Goal: Transaction & Acquisition: Purchase product/service

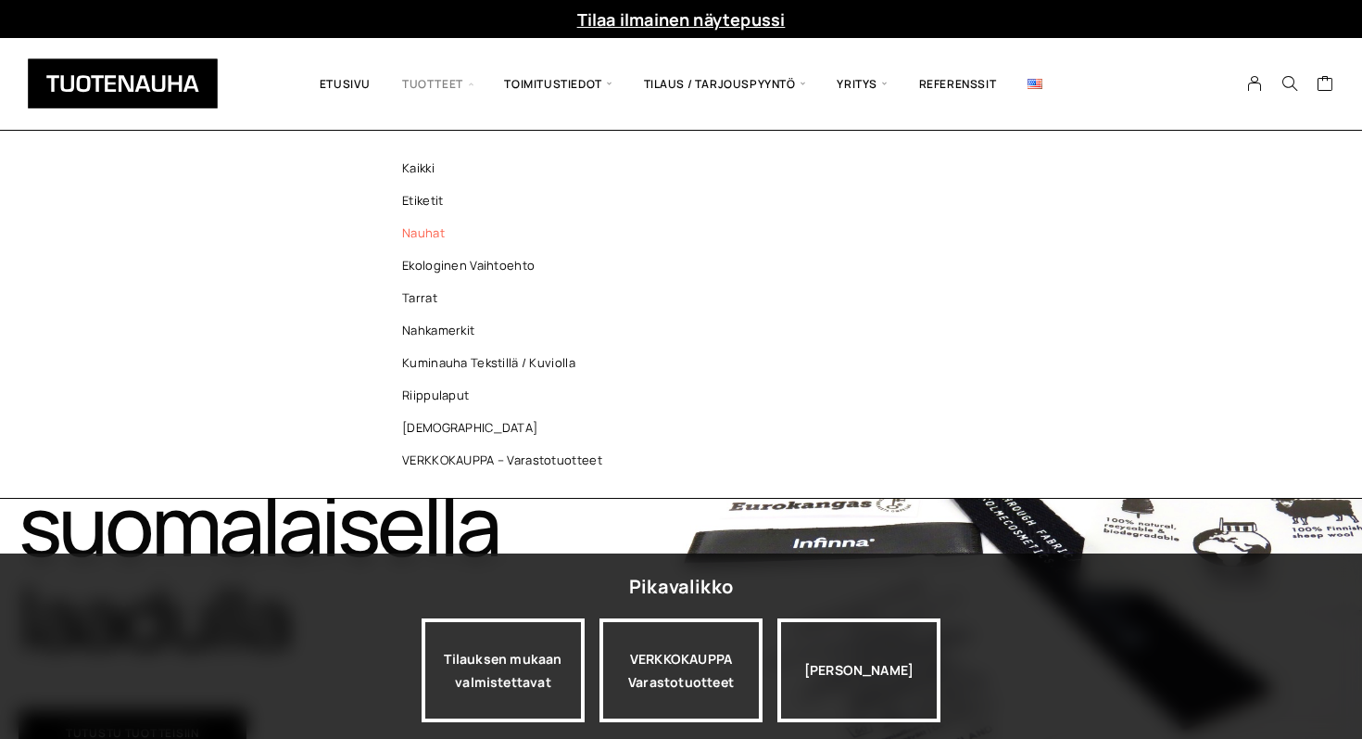
click at [419, 231] on link "Nauhat" at bounding box center [507, 233] width 269 height 32
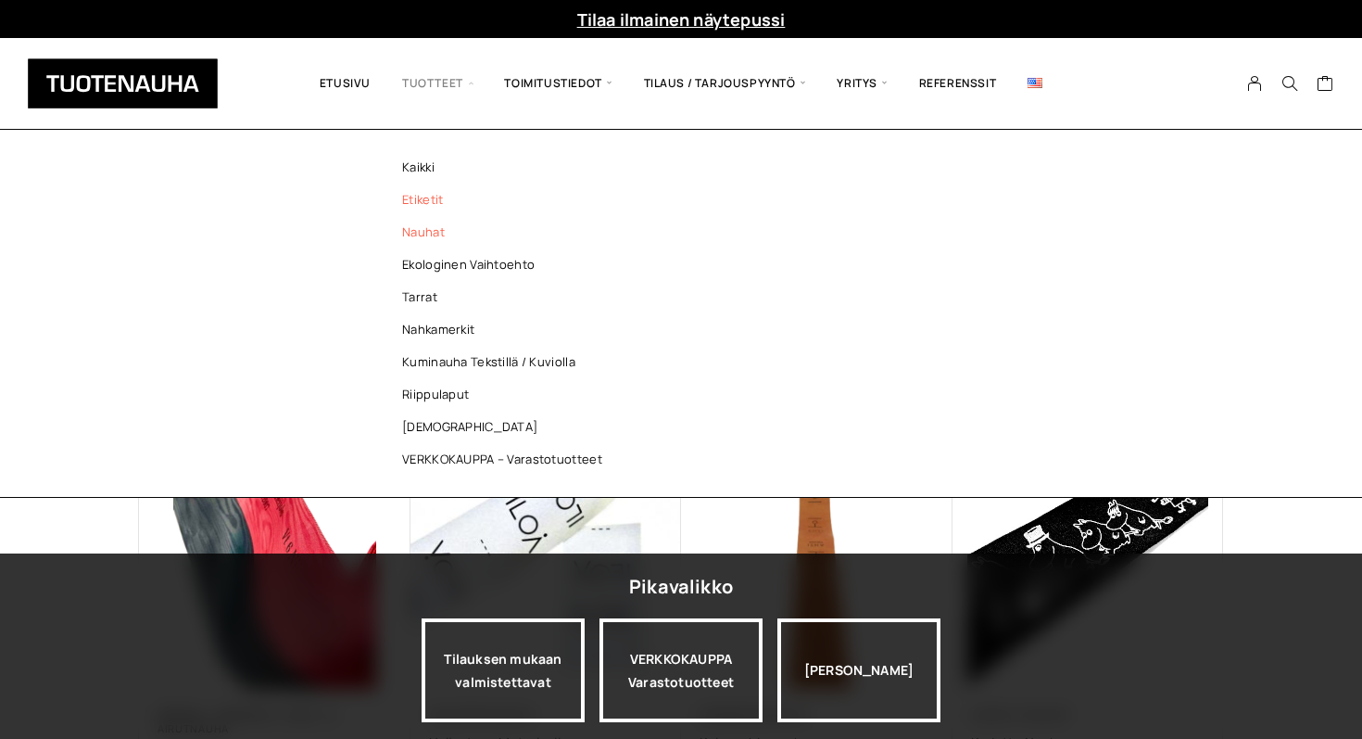
click at [427, 192] on link "Etiketit" at bounding box center [507, 199] width 269 height 32
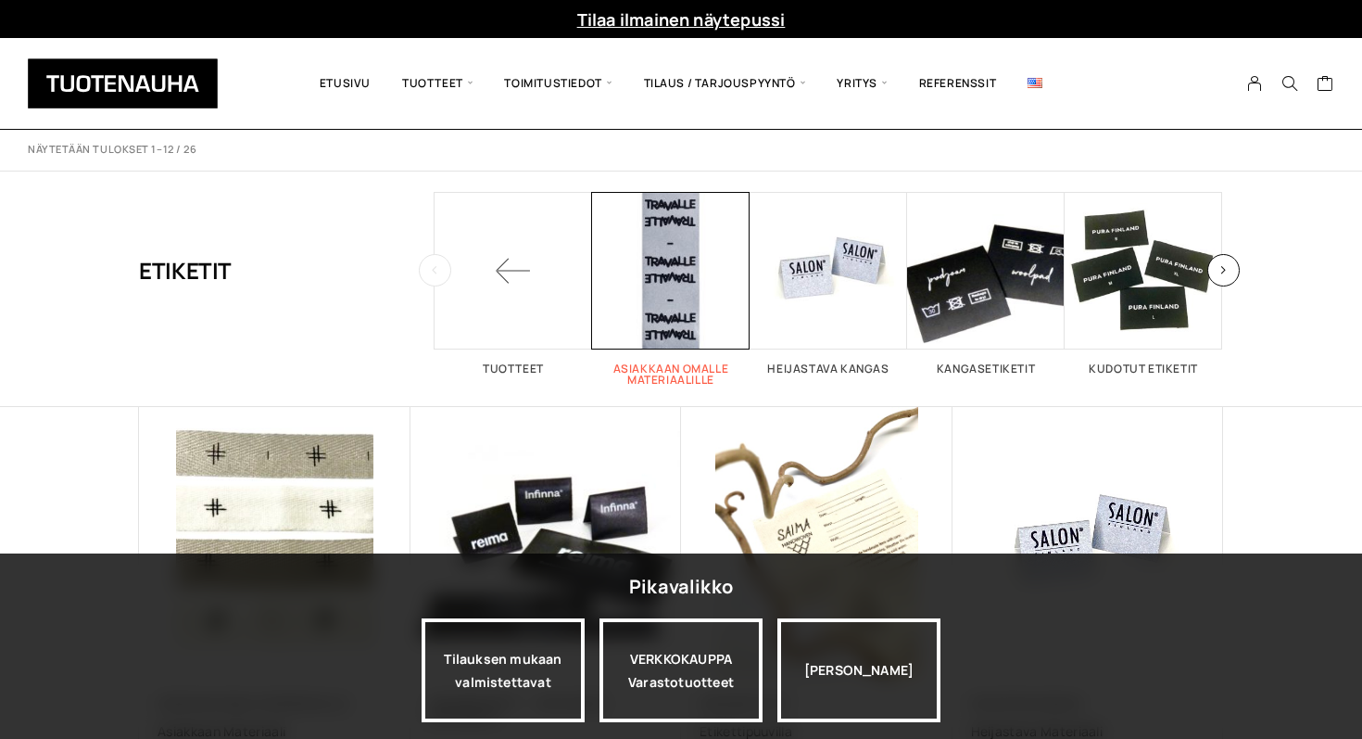
click at [675, 335] on span "Visit product category Asiakkaan omalle materiaalille" at bounding box center [671, 271] width 158 height 158
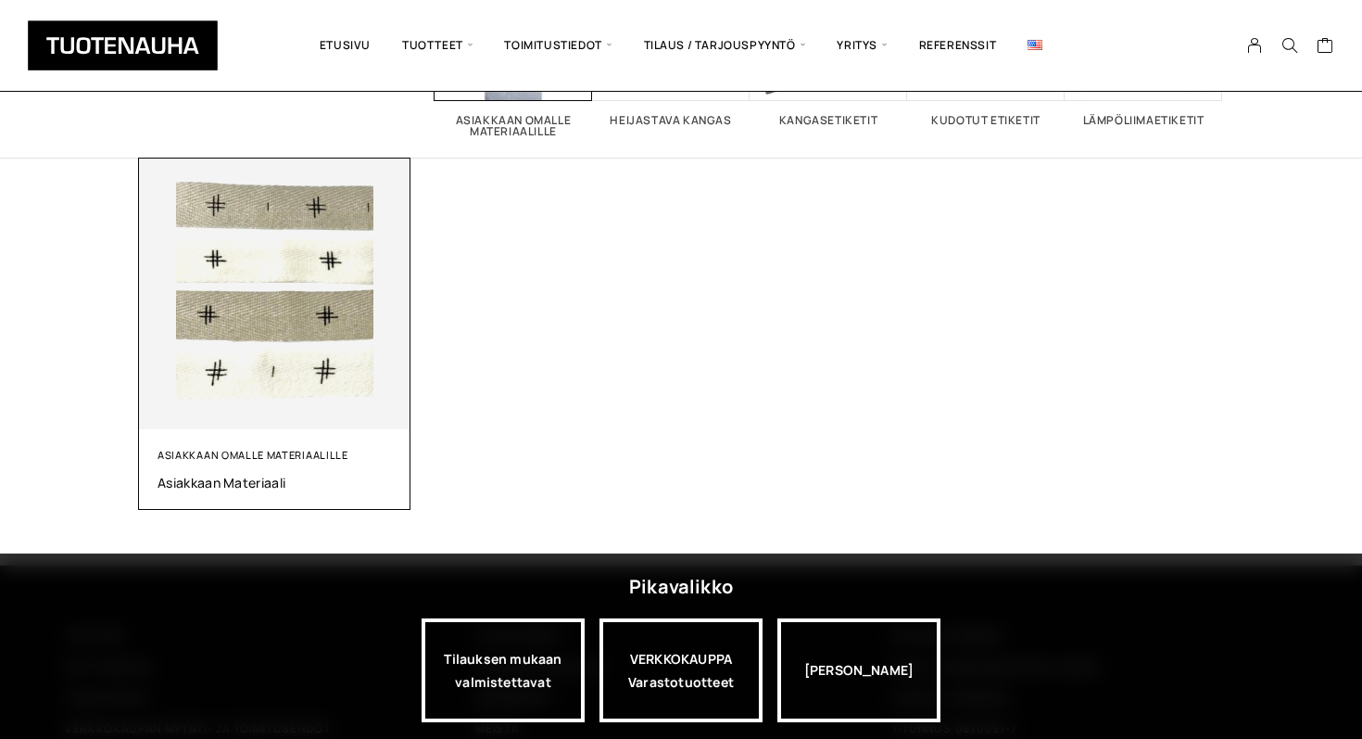
scroll to position [267, 0]
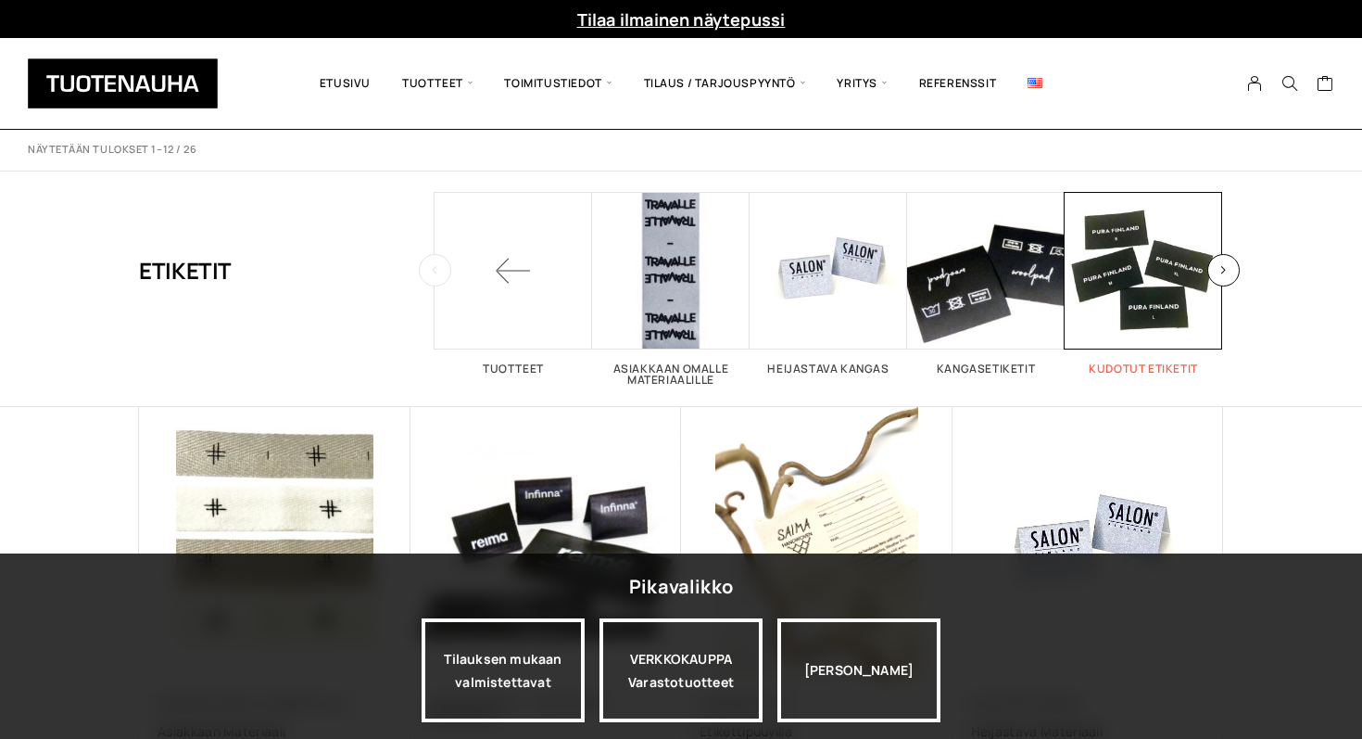
click at [1170, 315] on span "Visit product category Kudotut etiketit" at bounding box center [1144, 271] width 158 height 158
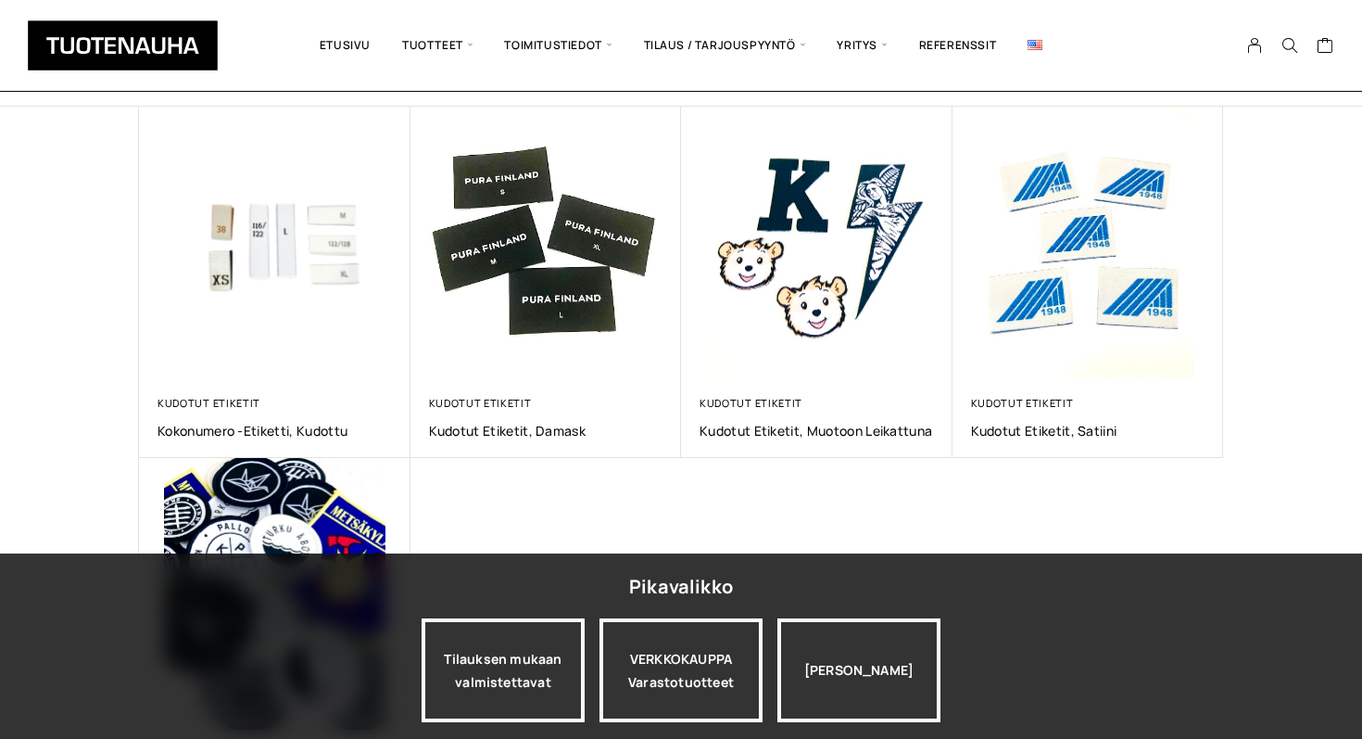
scroll to position [337, 0]
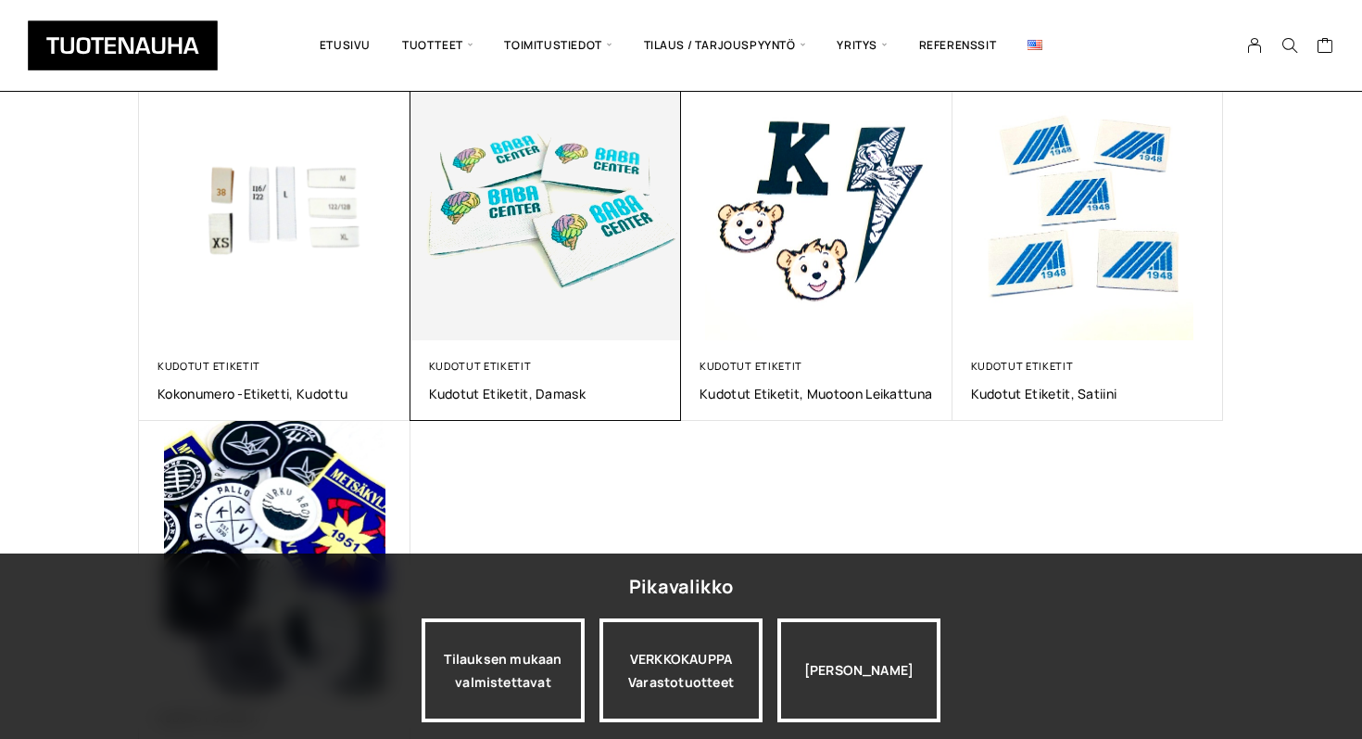
click at [588, 308] on img at bounding box center [545, 204] width 285 height 285
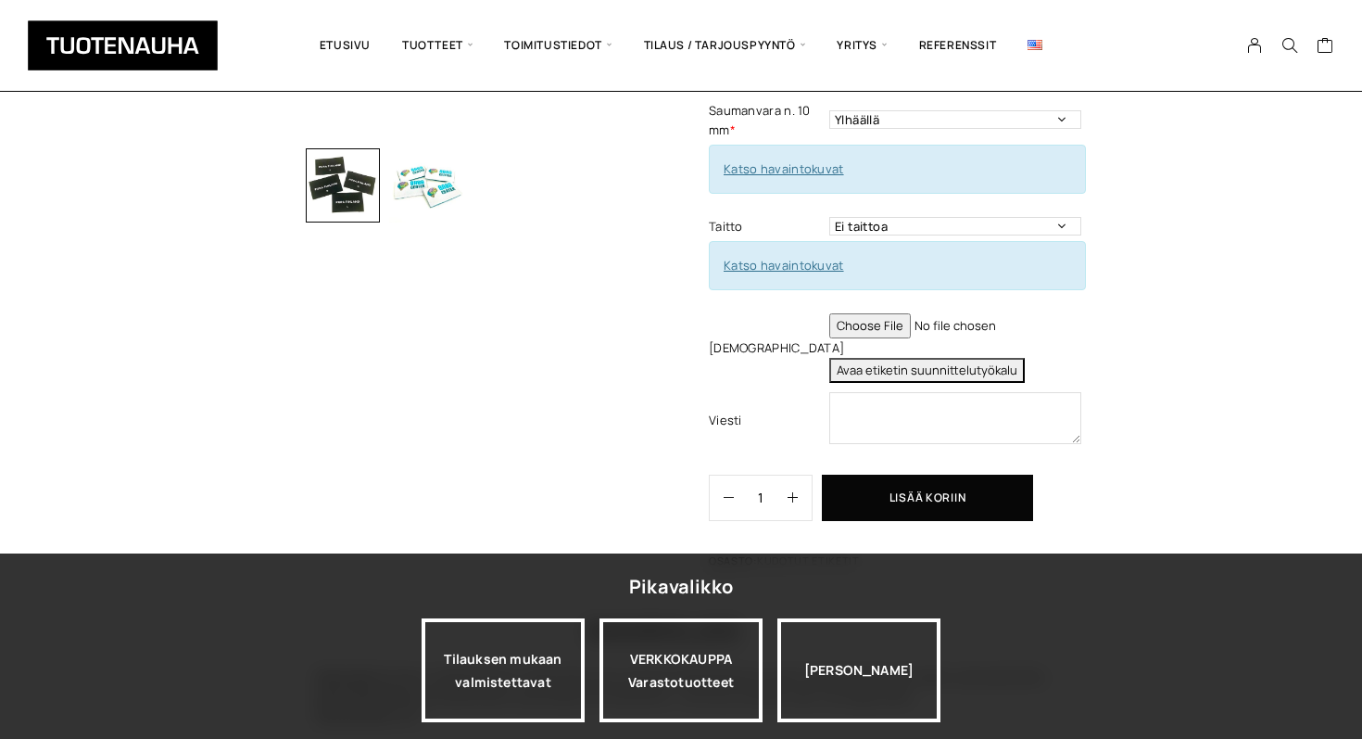
scroll to position [512, 0]
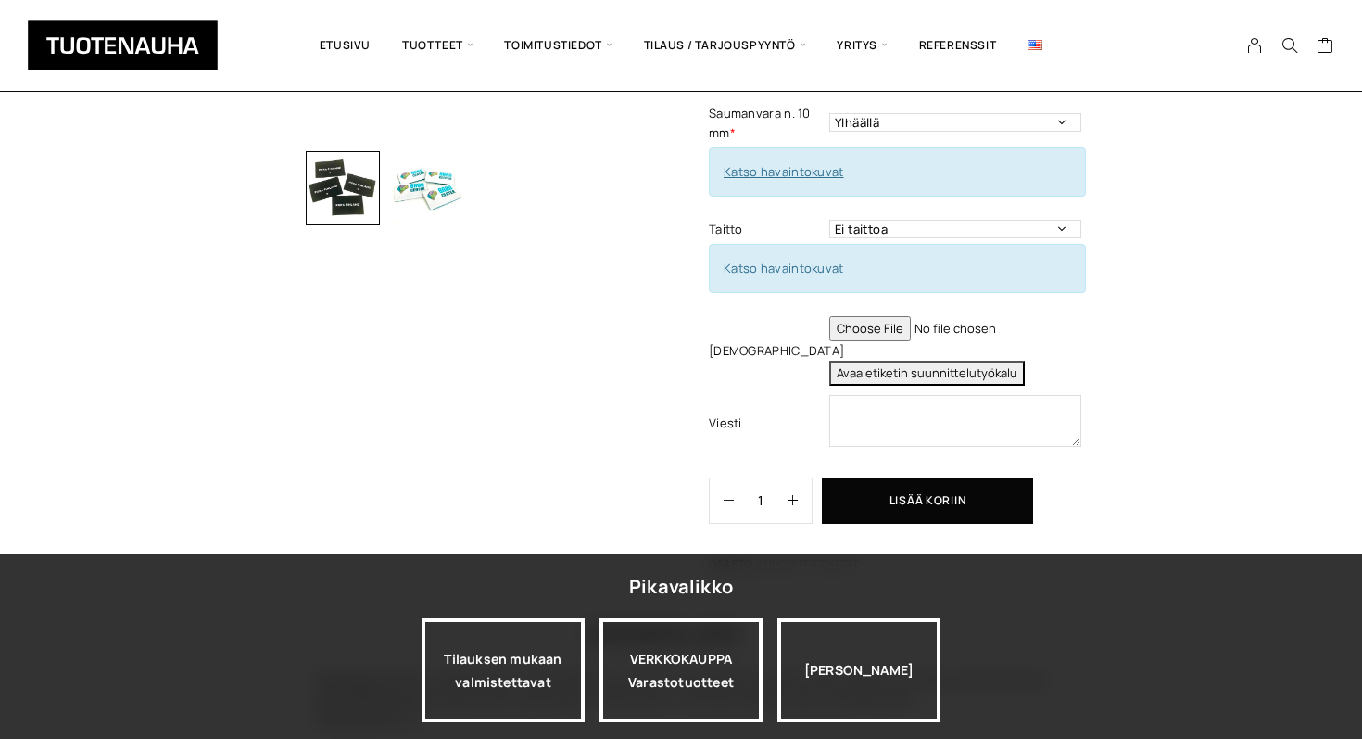
click at [864, 333] on input "file" at bounding box center [955, 328] width 252 height 25
click at [879, 329] on input "file" at bounding box center [955, 328] width 252 height 25
click at [872, 323] on input "file" at bounding box center [955, 328] width 252 height 25
click at [887, 320] on input "file" at bounding box center [955, 328] width 252 height 25
type input "C:\fakepath\siskosivia.pdf"
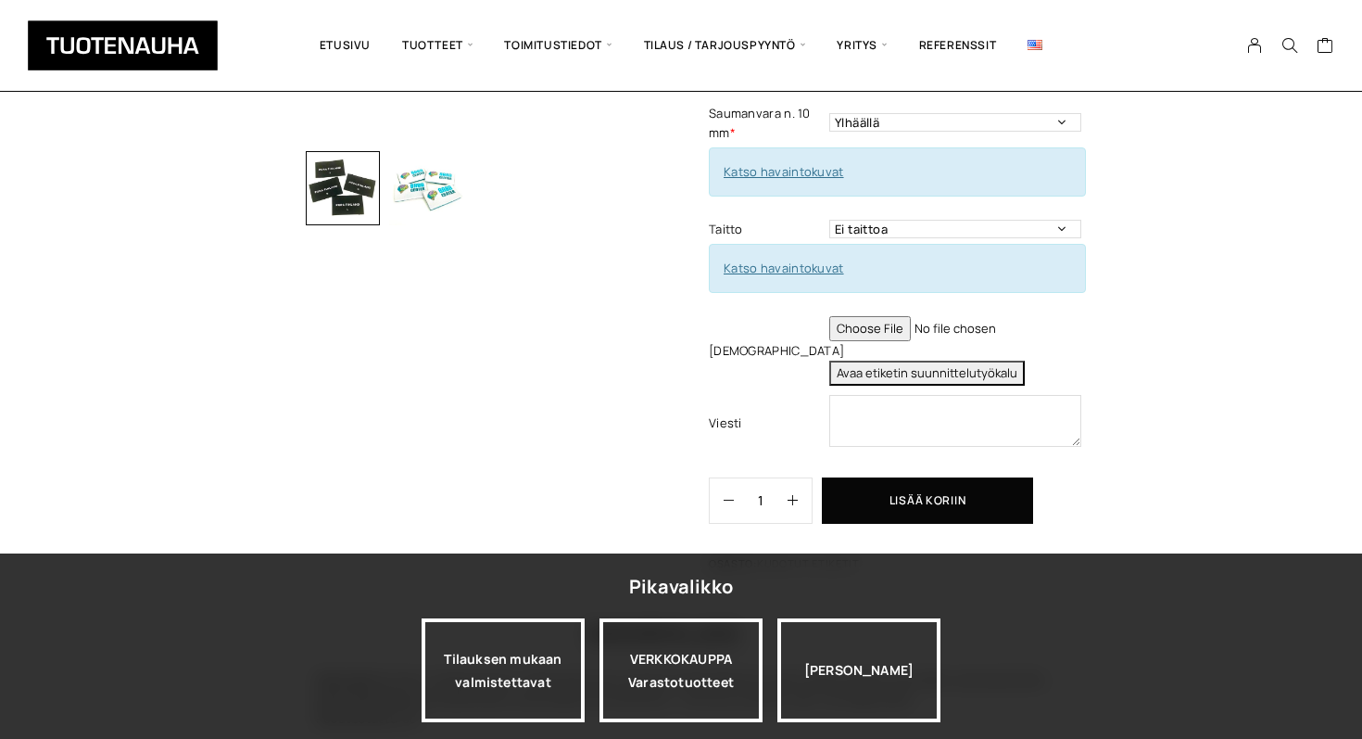
click at [915, 380] on button "Avaa etiketin suunnittelutyökalu" at bounding box center [927, 372] width 196 height 25
click at [917, 379] on button "Avaa etiketin suunnittelutyökalu" at bounding box center [927, 372] width 196 height 25
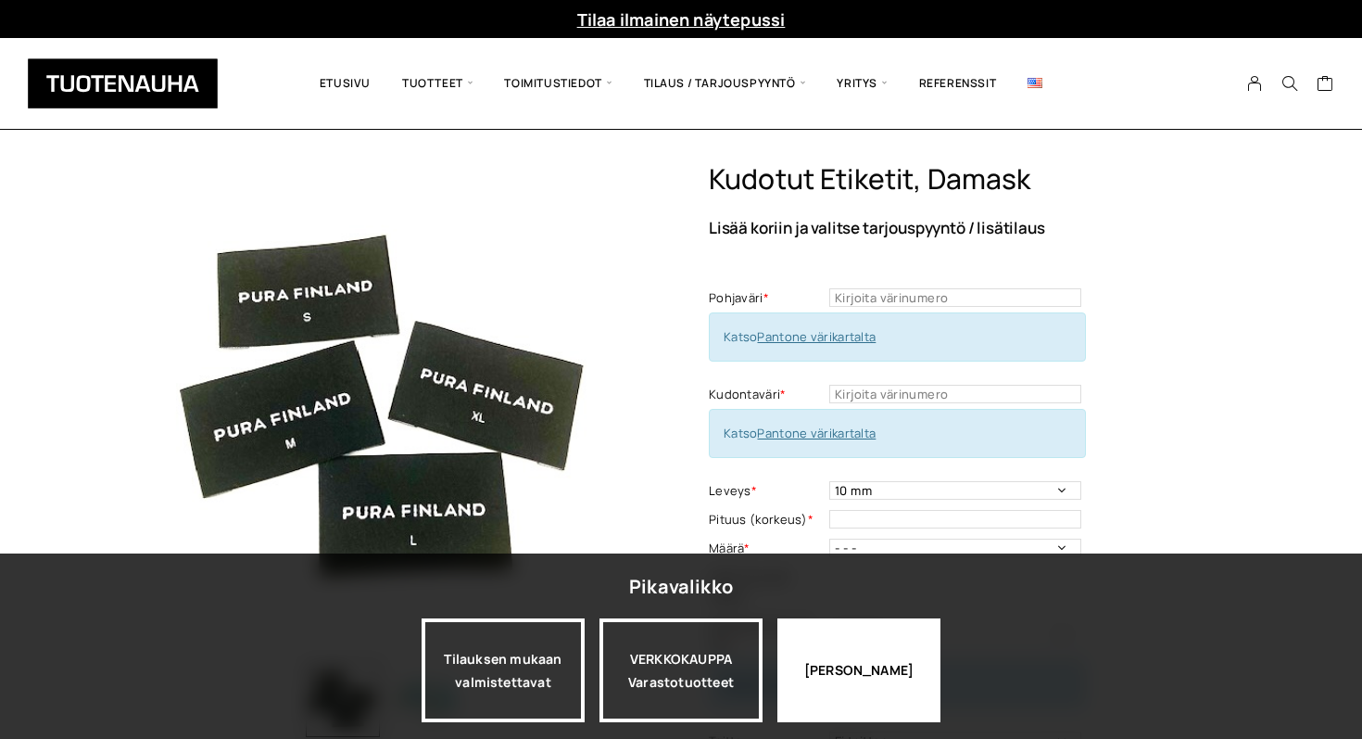
click at [814, 642] on div "[PERSON_NAME]" at bounding box center [859, 670] width 163 height 104
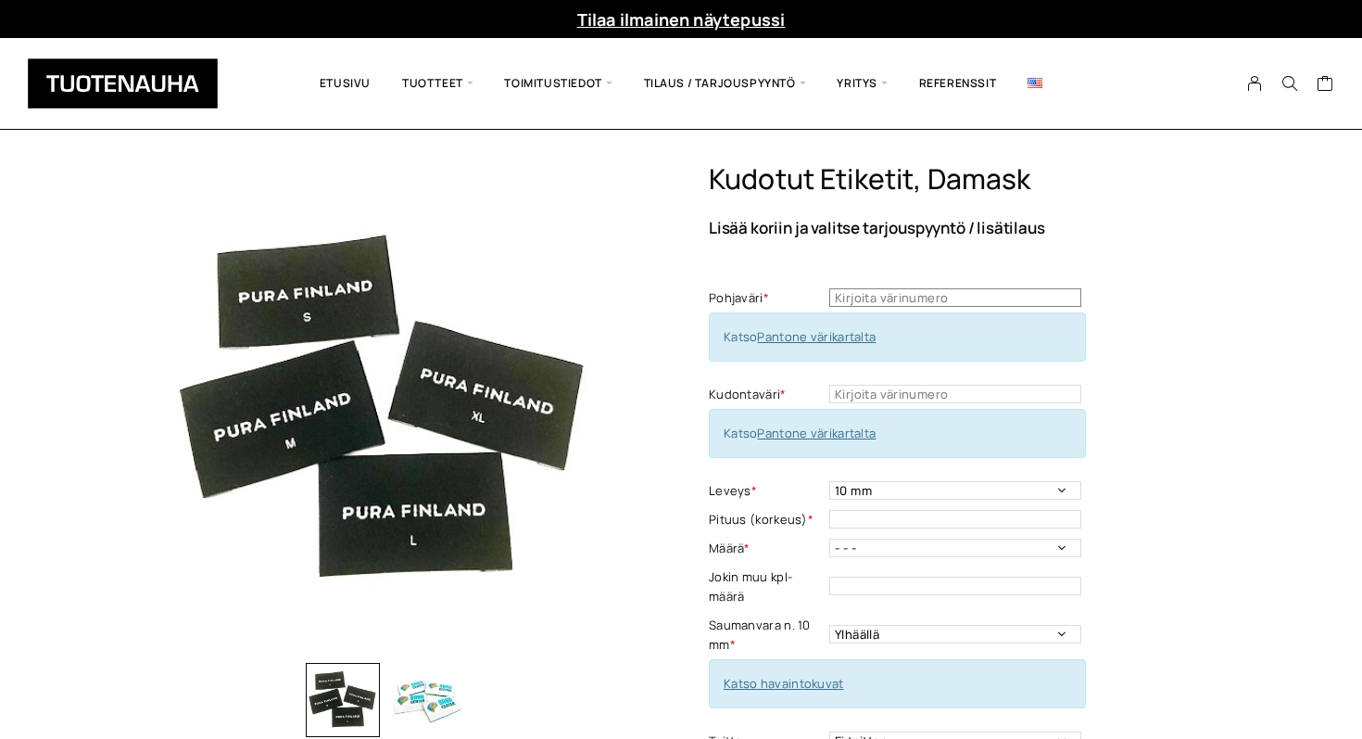
click at [878, 299] on input "text" at bounding box center [955, 297] width 252 height 19
click at [856, 334] on link "Pantone värikartalta" at bounding box center [816, 336] width 119 height 17
click at [952, 297] on input "text" at bounding box center [955, 297] width 252 height 19
click at [907, 386] on input "text" at bounding box center [955, 394] width 252 height 19
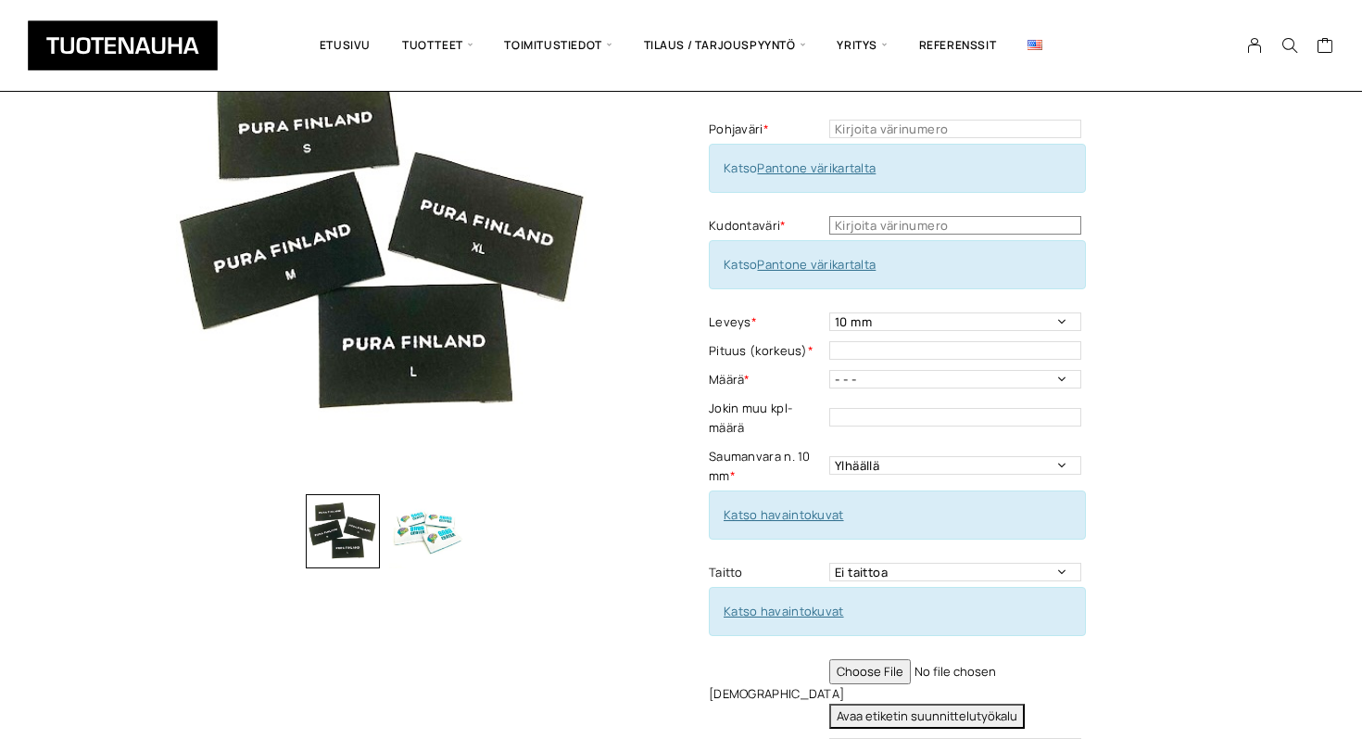
scroll to position [171, 0]
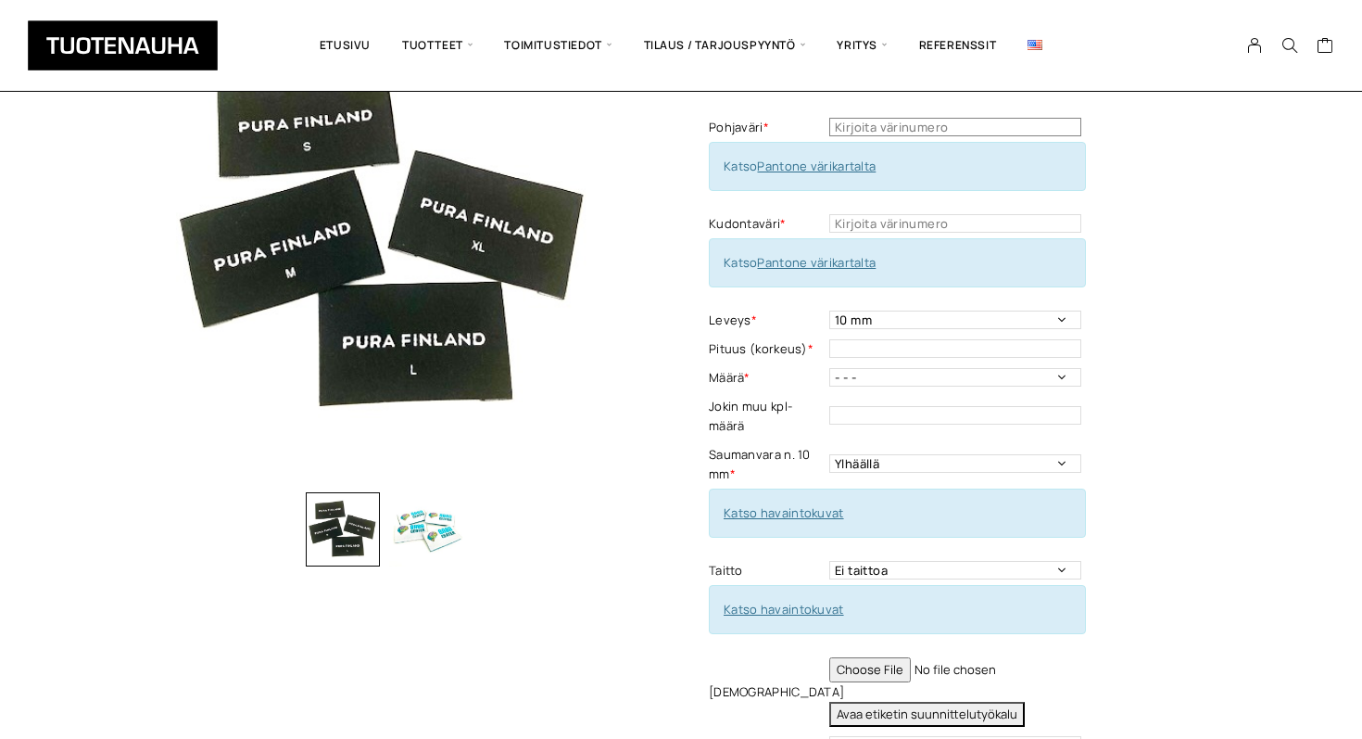
click at [954, 128] on input "text" at bounding box center [955, 127] width 252 height 19
type input "419"
click at [973, 219] on input "text" at bounding box center [955, 223] width 252 height 19
click at [978, 257] on div "Katso Pantone värikartalta" at bounding box center [897, 262] width 377 height 49
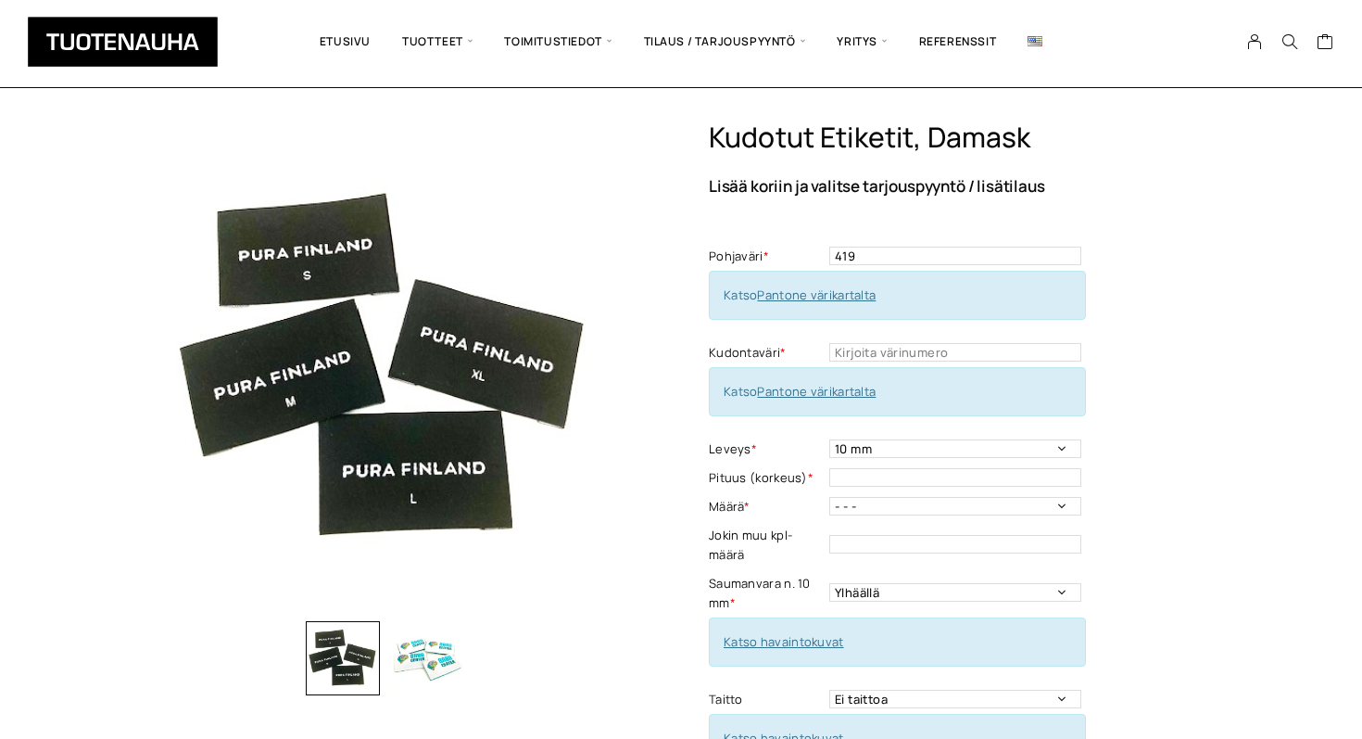
scroll to position [33, 0]
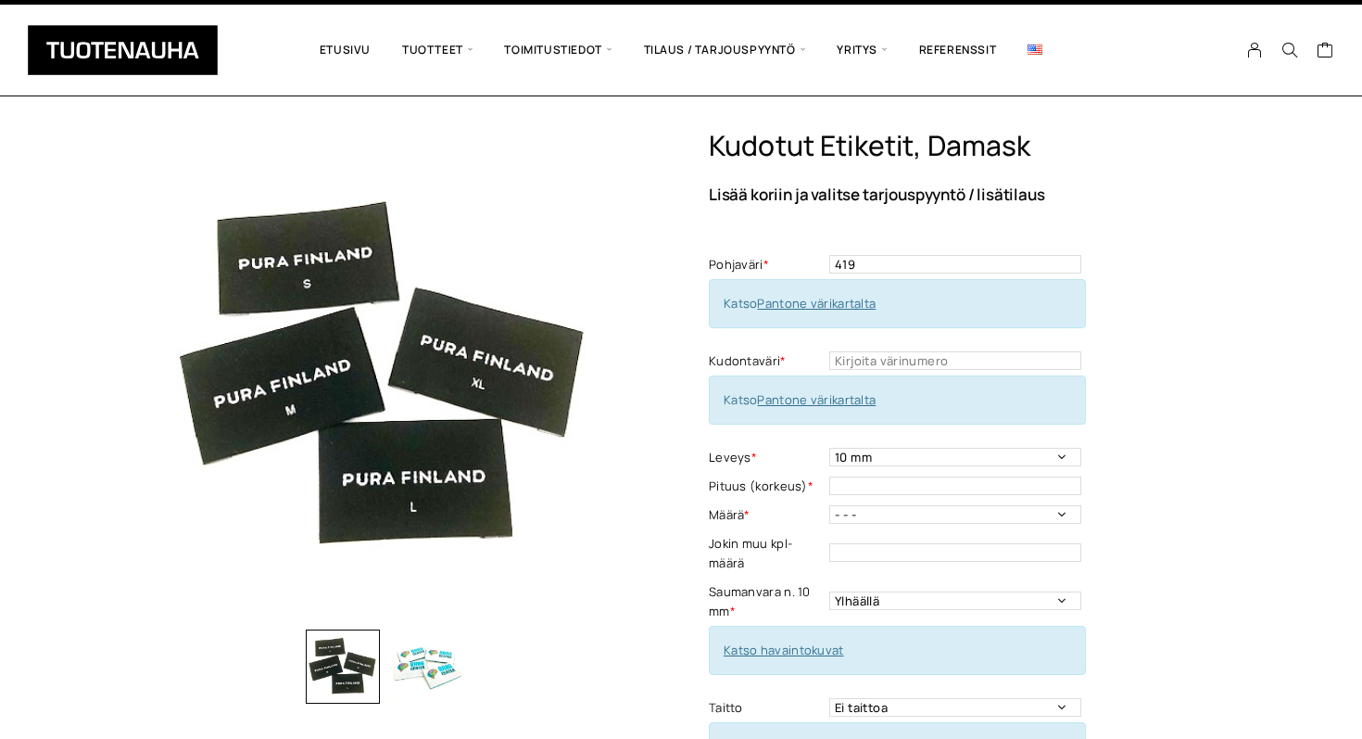
click at [837, 398] on link "Pantone värikartalta" at bounding box center [816, 399] width 119 height 17
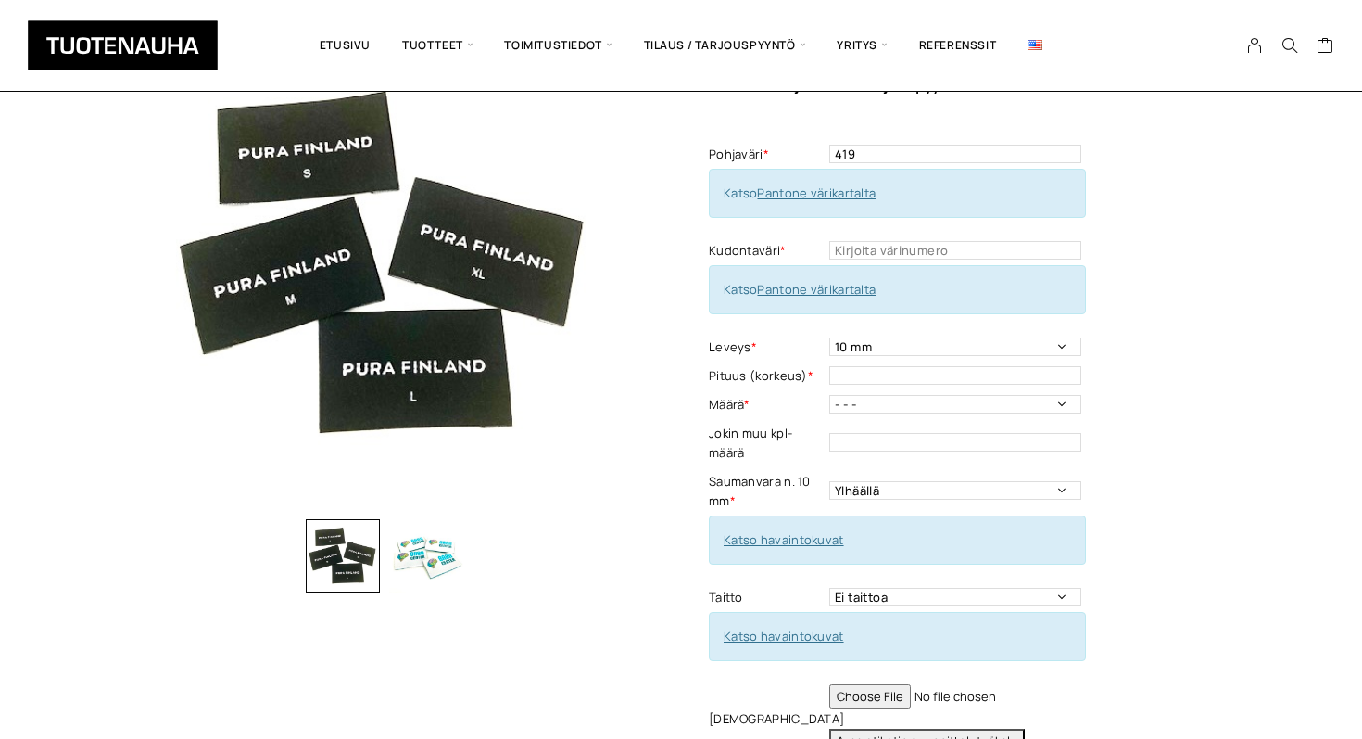
scroll to position [159, 0]
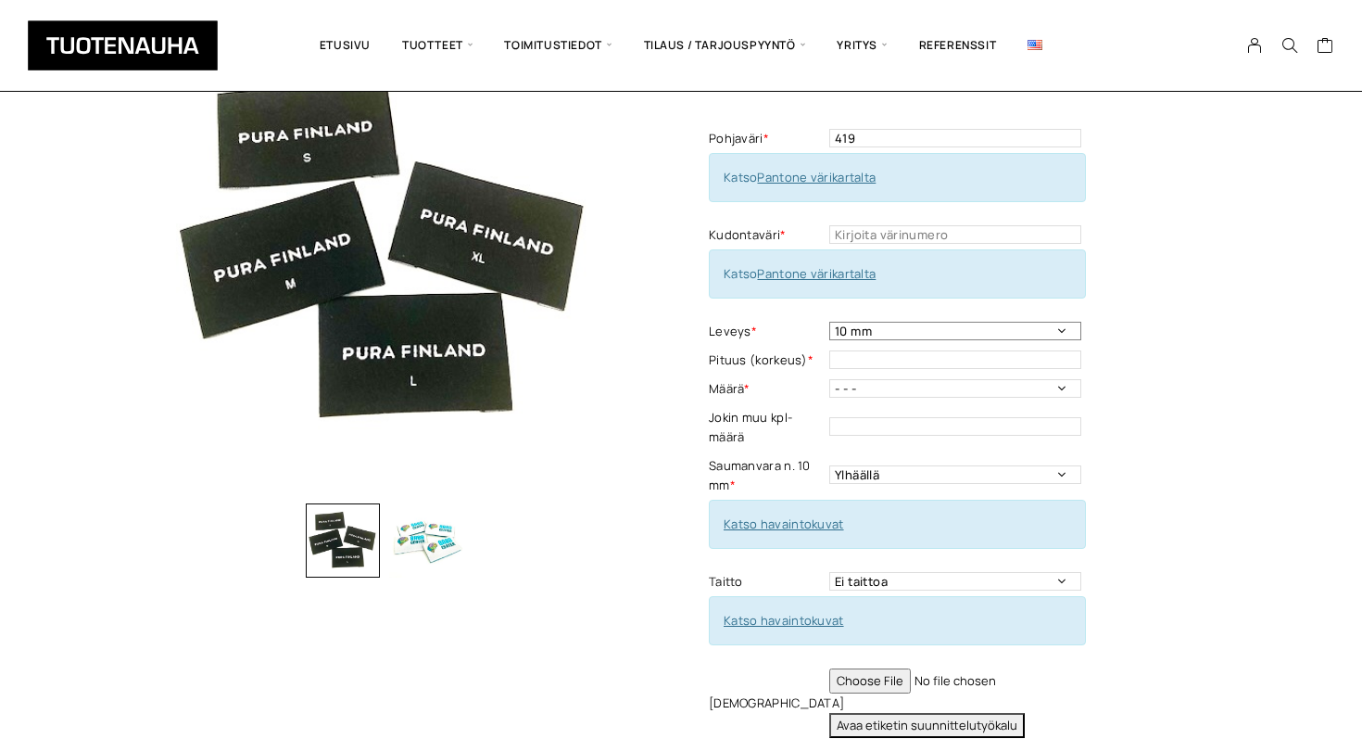
click at [1049, 328] on select "10 mm 15 mm 20 mm 25 mm 30 mm 35 mm 40 mm 45 mm 50 mm 55 mm 60 mm 65 mm 70 mm" at bounding box center [955, 331] width 252 height 19
select select "50 mm"
click at [829, 322] on select "10 mm 15 mm 20 mm 25 mm 30 mm 35 mm 40 mm 45 mm 50 mm 55 mm 60 mm 65 mm 70 mm" at bounding box center [955, 331] width 252 height 19
click at [969, 356] on input "text" at bounding box center [955, 359] width 252 height 19
click at [1098, 390] on div "Kudotut etiketit, Damask Lisää koriin ja valitse tarjouspyyntö / lisätilaus Poh…" at bounding box center [966, 468] width 514 height 930
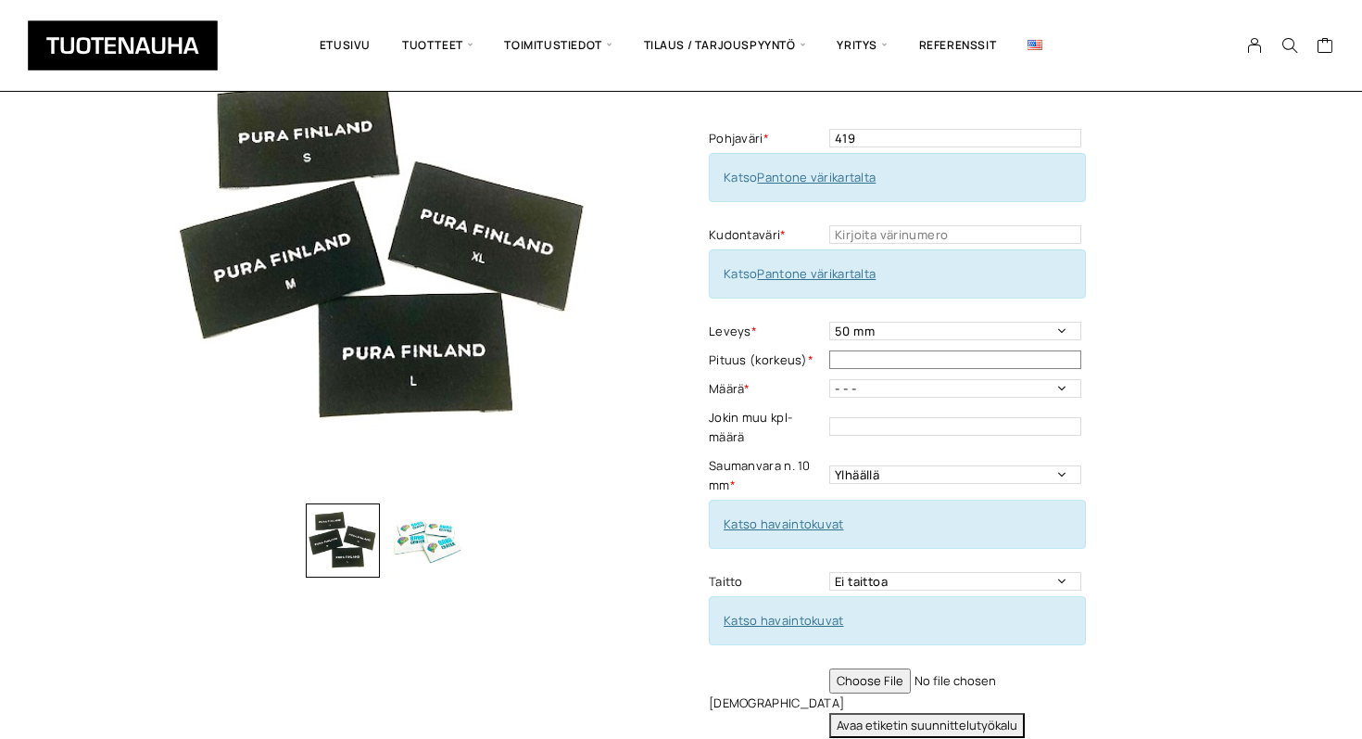
click at [1045, 366] on input "text" at bounding box center [955, 359] width 252 height 19
type input "27"
click at [1017, 392] on select "- - - 500 kpl 1000 kpl 1500 kpl 2000 kpl 2500 kpl 3000 kpl 3500 kpl 4000 kpl" at bounding box center [955, 388] width 252 height 19
click at [829, 379] on select "- - - 500 kpl 1000 kpl 1500 kpl 2000 kpl 2500 kpl 3000 kpl 3500 kpl 4000 kpl" at bounding box center [955, 388] width 252 height 19
click at [964, 390] on select "- - - 500 kpl 1000 kpl 1500 kpl 2000 kpl 2500 kpl 3000 kpl 3500 kpl 4000 kpl" at bounding box center [955, 388] width 252 height 19
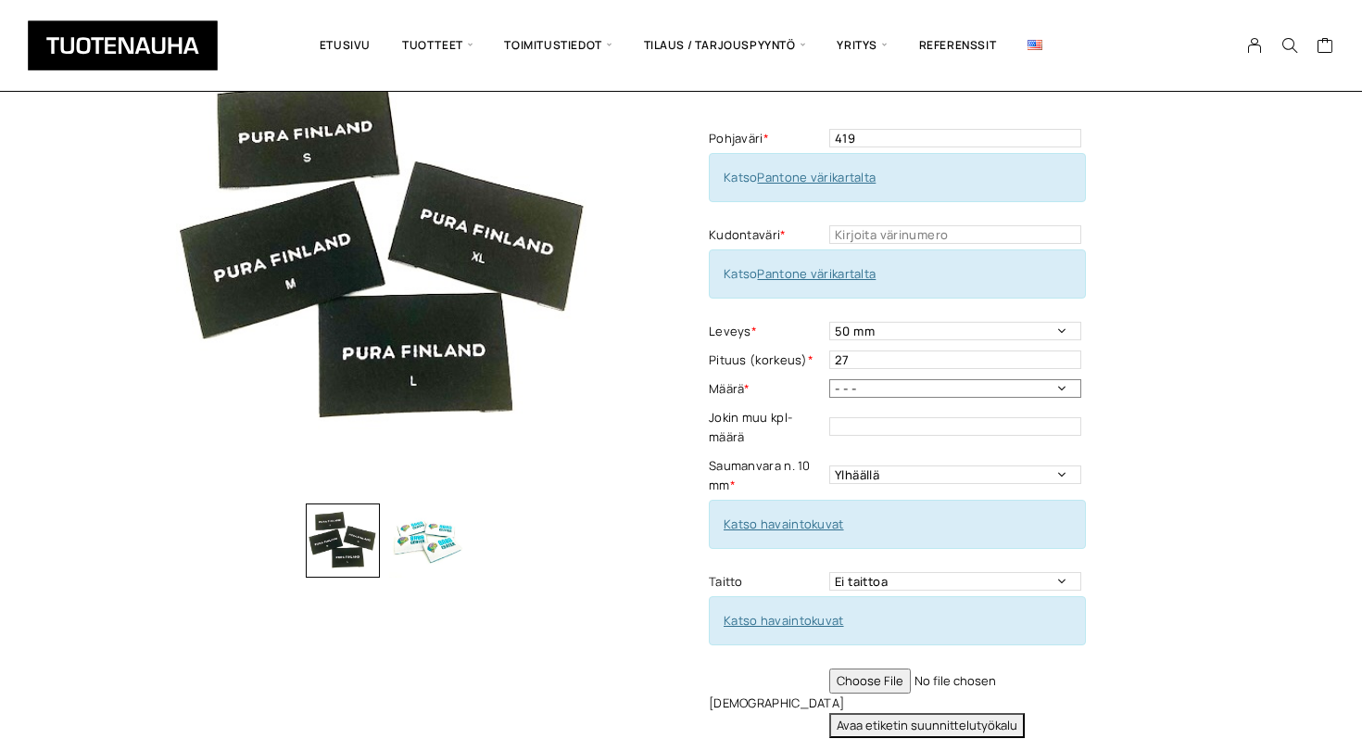
click at [829, 379] on select "- - - 500 kpl 1000 kpl 1500 kpl 2000 kpl 2500 kpl 3000 kpl 3500 kpl 4000 kpl" at bounding box center [955, 388] width 252 height 19
click at [944, 428] on input "text" at bounding box center [955, 426] width 252 height 19
type input "150"
click at [1098, 450] on div "Kudotut etiketit, Damask Lisää koriin ja valitse tarjouspyyntö / lisätilaus Poh…" at bounding box center [966, 468] width 514 height 930
click at [1050, 474] on select "Ylhäällä Vasemmalla sivulla Oikealla sivulla Ympäriinsä" at bounding box center [955, 474] width 252 height 19
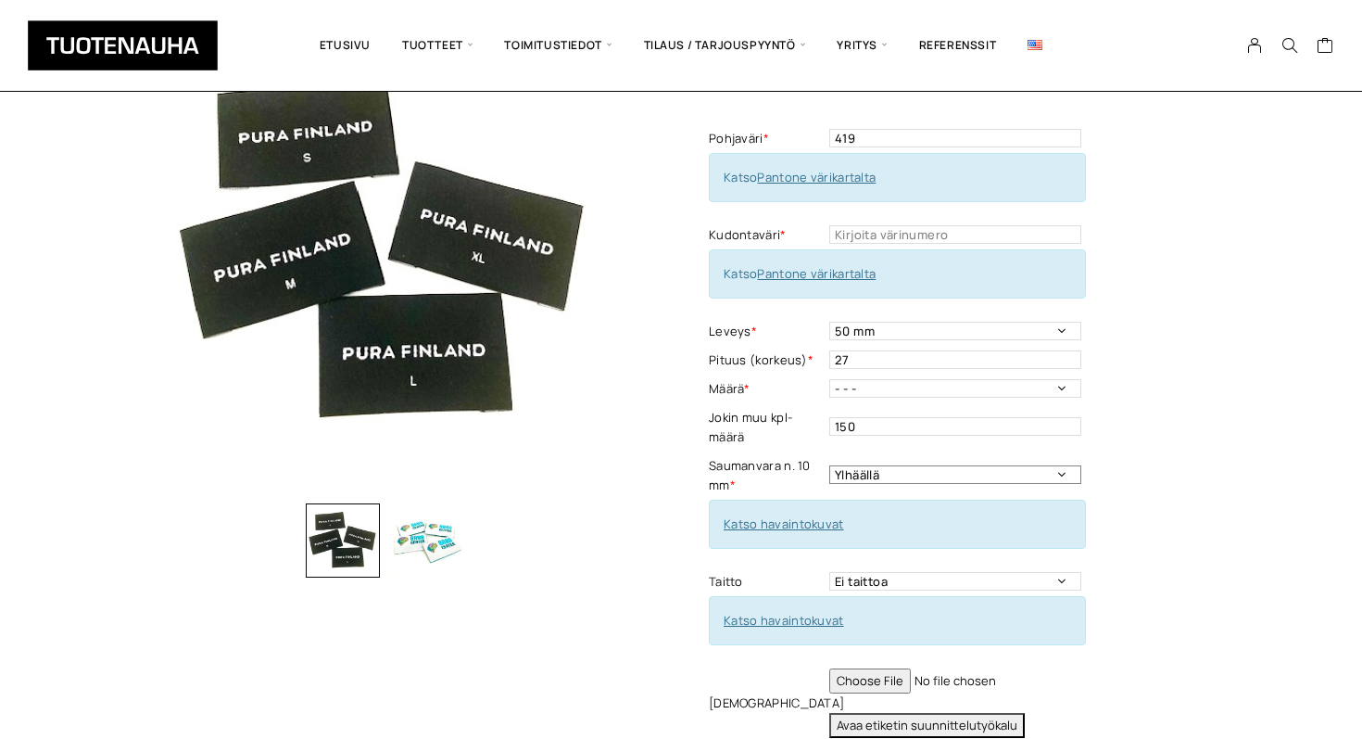
select select "Ympäriinsä"
click at [829, 465] on select "Ylhäällä Vasemmalla sivulla Oikealla sivulla Ympäriinsä" at bounding box center [955, 474] width 252 height 19
click at [833, 525] on link "Katso havaintokuvat" at bounding box center [784, 523] width 120 height 17
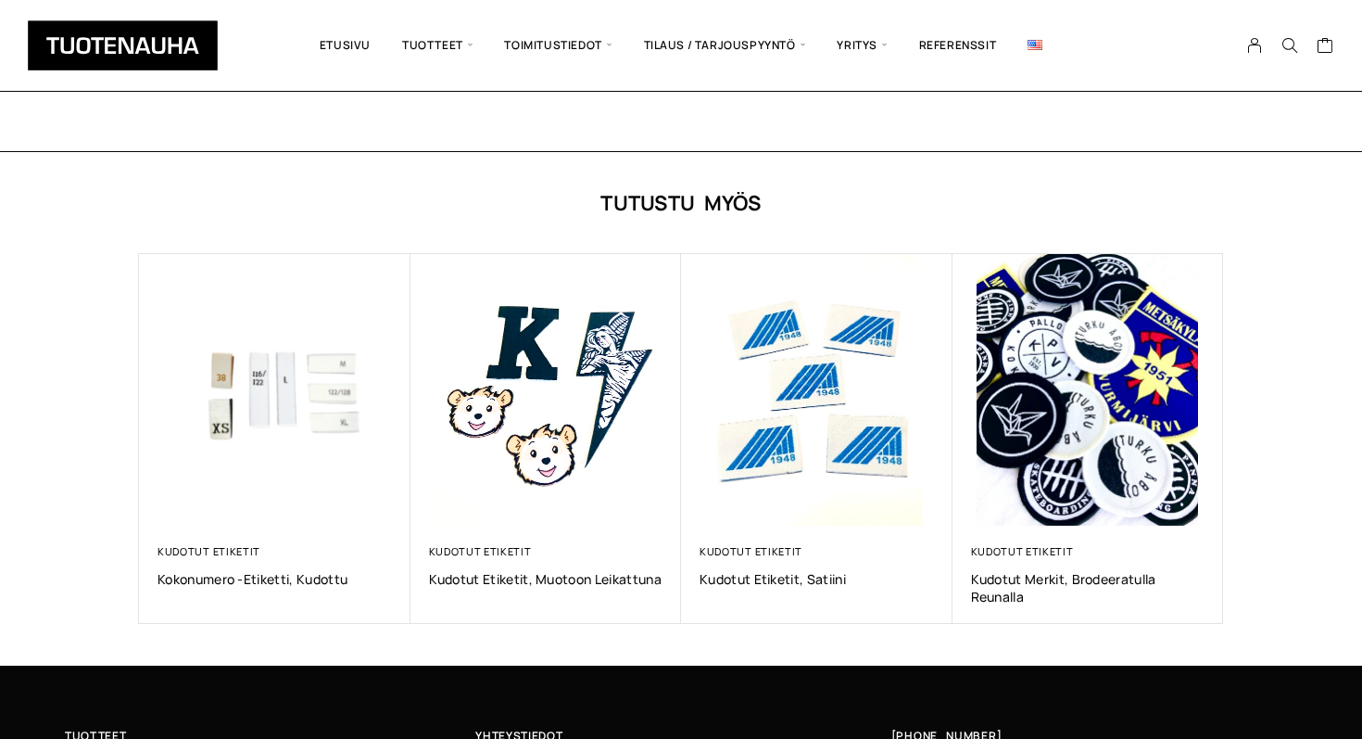
scroll to position [1210, 0]
